Goal: Task Accomplishment & Management: Manage account settings

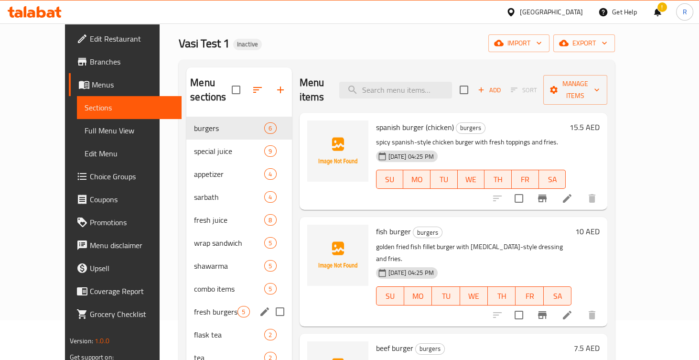
scroll to position [38, 0]
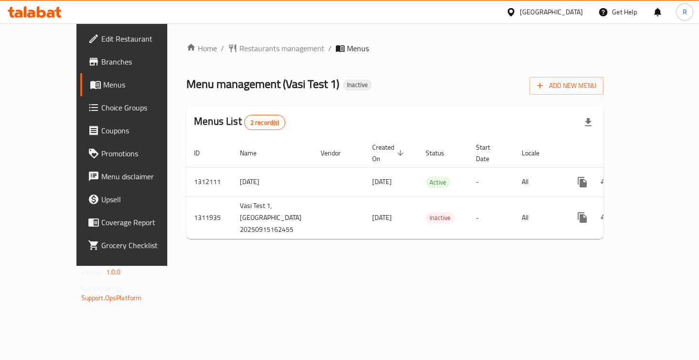
click at [130, 12] on div "United Arab Emirates Get Help R" at bounding box center [349, 11] width 699 height 23
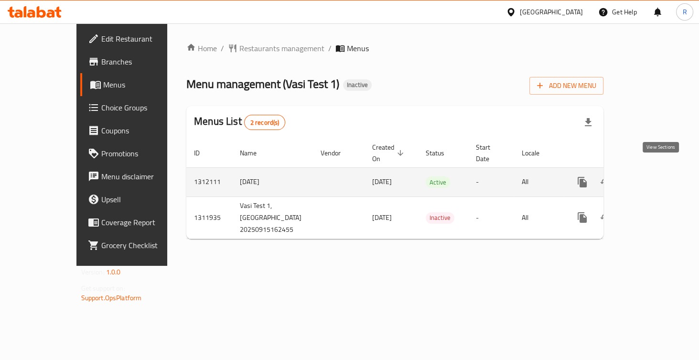
click at [663, 176] on link "enhanced table" at bounding box center [651, 182] width 23 height 23
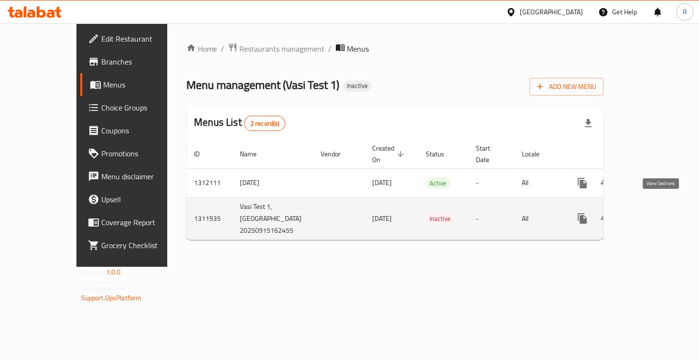
click at [653, 208] on link "enhanced table" at bounding box center [651, 218] width 23 height 23
